Goal: Task Accomplishment & Management: Manage account settings

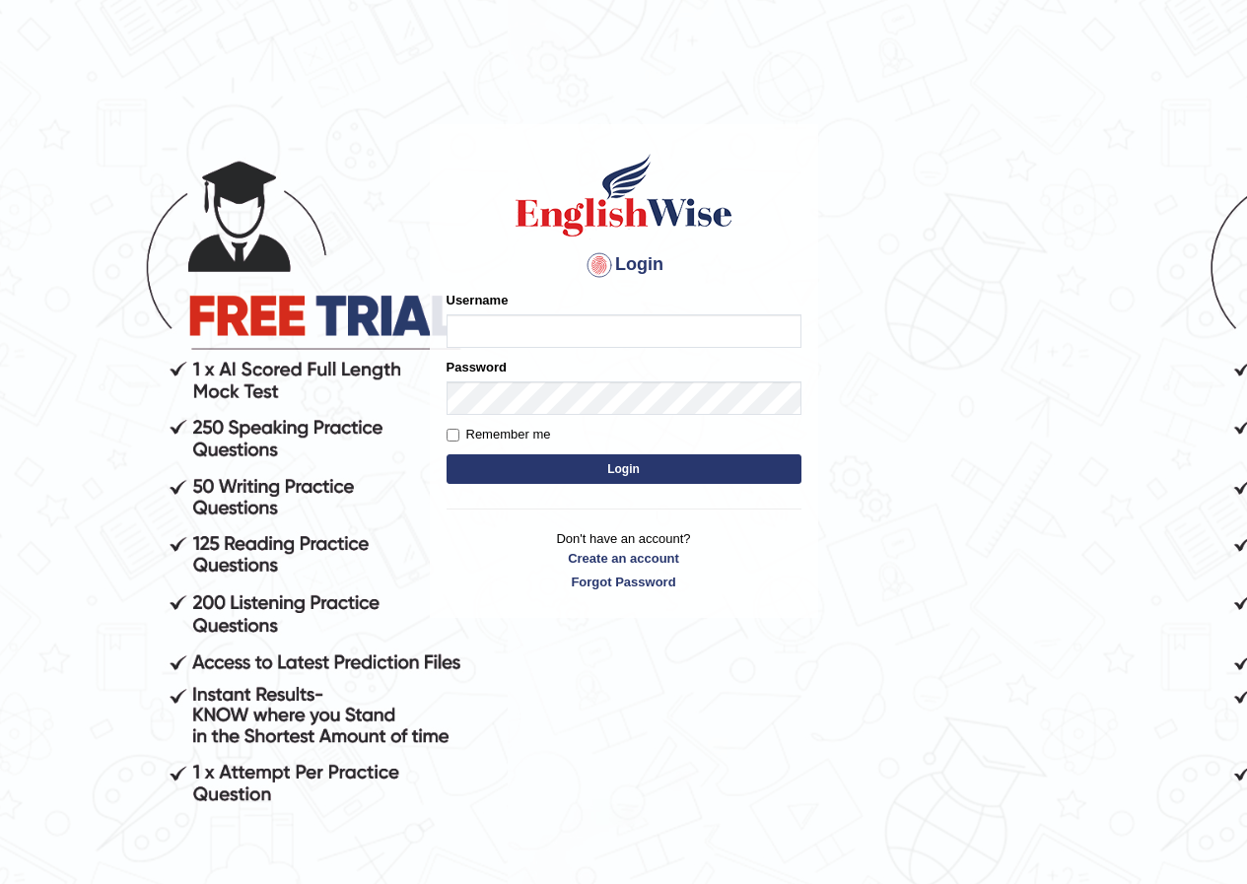
click at [513, 343] on input "Username" at bounding box center [623, 331] width 355 height 34
click at [522, 334] on input "Username" at bounding box center [623, 331] width 355 height 34
click at [524, 332] on input "Username" at bounding box center [623, 331] width 355 height 34
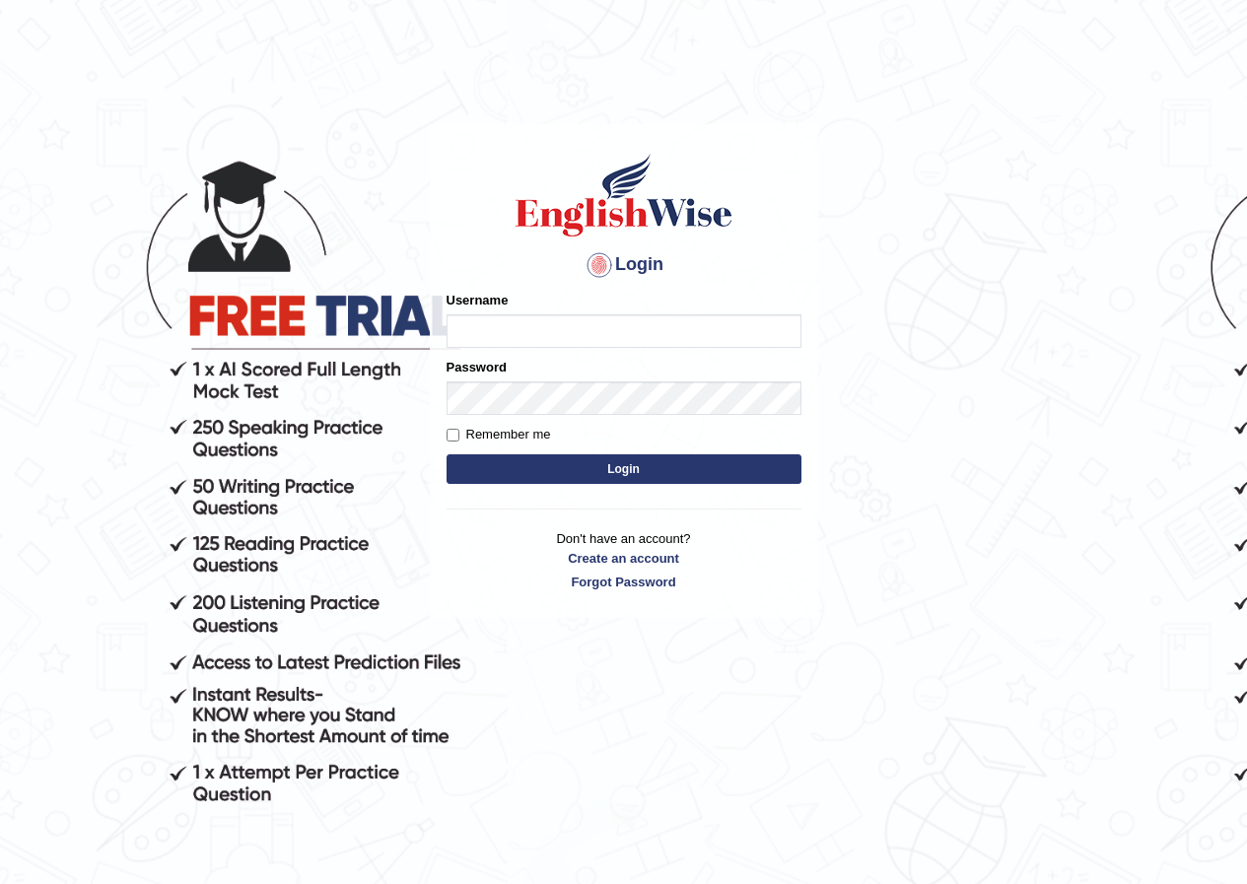
click at [524, 332] on input "Username" at bounding box center [623, 331] width 355 height 34
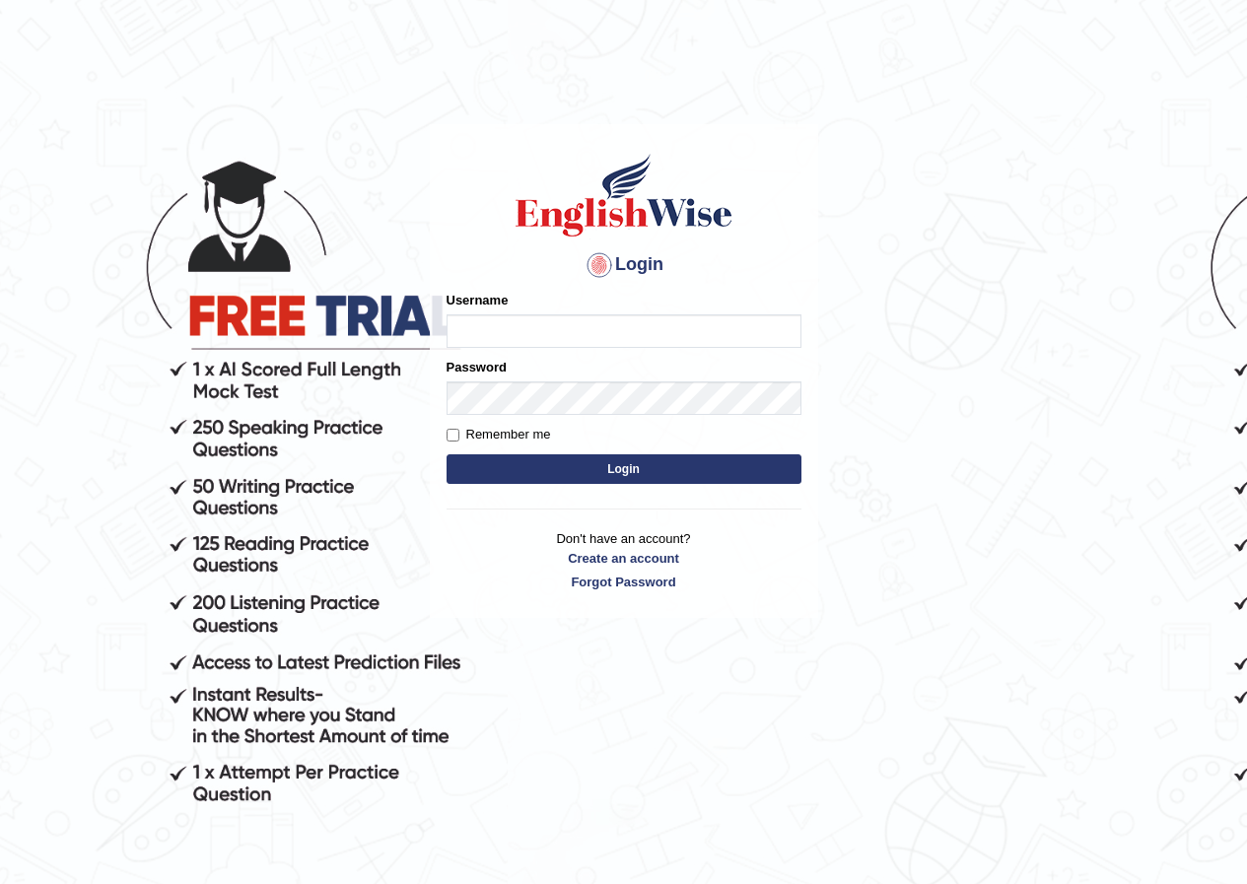
click at [524, 332] on input "Username" at bounding box center [623, 331] width 355 height 34
